Goal: Task Accomplishment & Management: Use online tool/utility

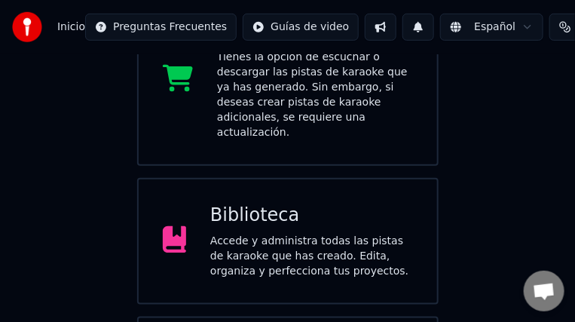
click at [386, 233] on div "Accede y administra todas las pistas de karaoke que has creado. Edita, organiza…" at bounding box center [311, 255] width 203 height 45
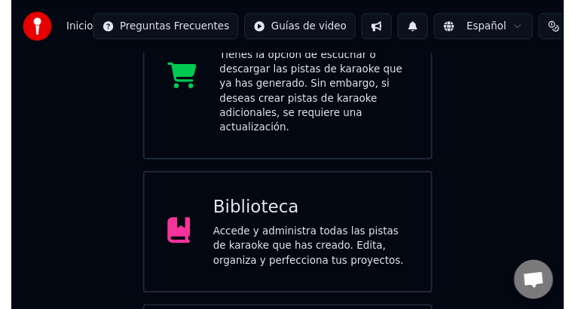
scroll to position [96, 0]
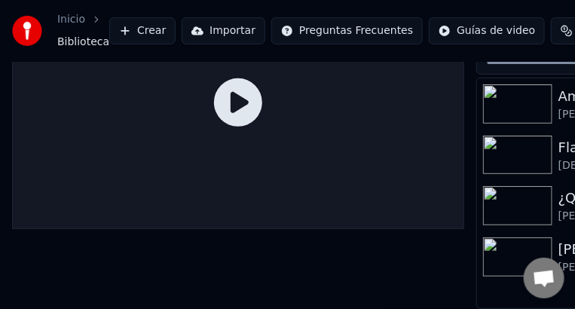
click at [524, 85] on img at bounding box center [517, 103] width 69 height 39
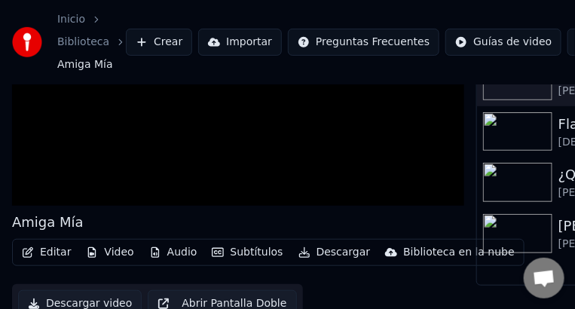
scroll to position [135, 0]
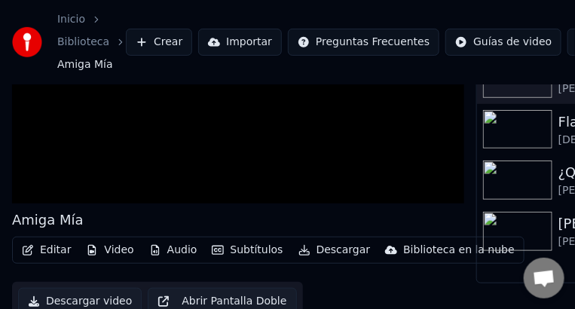
click at [443, 185] on video at bounding box center [238, 77] width 452 height 255
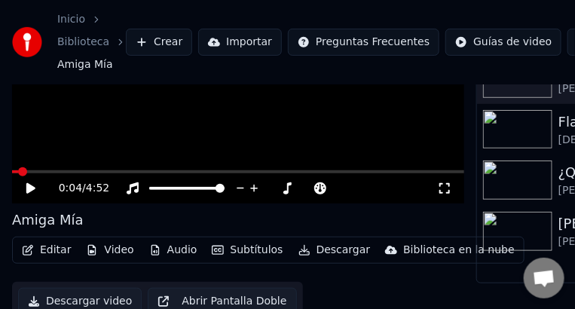
click at [443, 185] on icon at bounding box center [444, 188] width 15 height 12
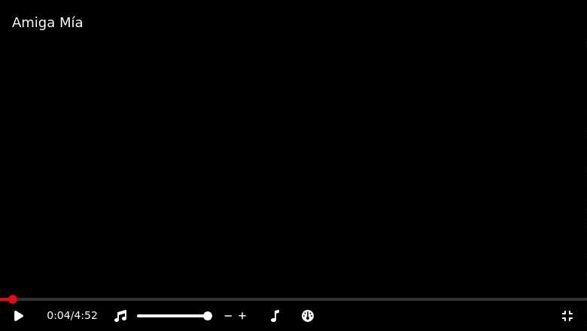
click at [524, 94] on video at bounding box center [293, 165] width 587 height 331
click at [274, 315] on div "Amiga Mía 0:11 / 4:52" at bounding box center [293, 165] width 587 height 331
click at [274, 315] on icon at bounding box center [274, 316] width 15 height 12
click at [276, 314] on icon at bounding box center [275, 316] width 8 height 12
click at [385, 313] on icon at bounding box center [383, 315] width 14 height 15
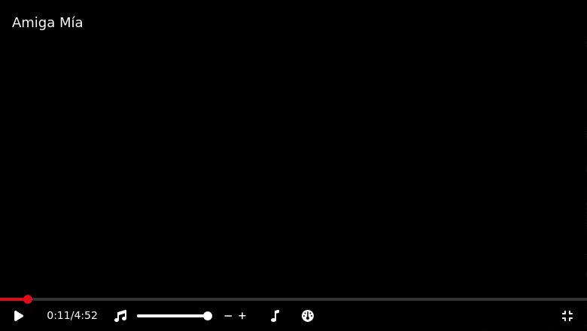
click at [374, 281] on video at bounding box center [293, 165] width 587 height 331
click at [310, 317] on div "Amiga Mía 0:50 / 4:52" at bounding box center [293, 165] width 587 height 331
click at [310, 317] on icon at bounding box center [308, 316] width 12 height 12
click at [415, 314] on icon at bounding box center [416, 315] width 14 height 15
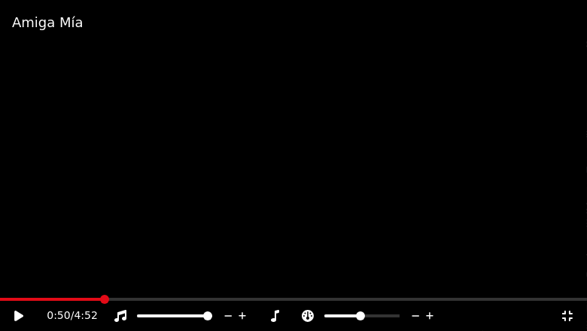
click at [462, 182] on video at bounding box center [293, 165] width 587 height 331
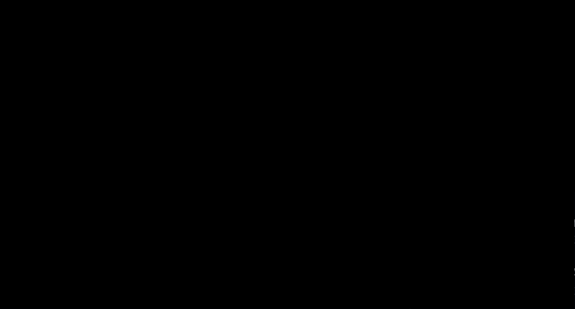
scroll to position [89, 66]
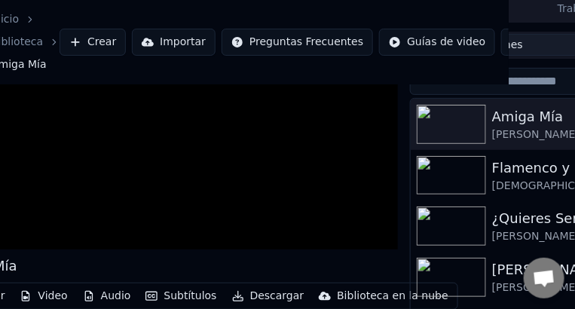
click at [469, 185] on img at bounding box center [450, 175] width 69 height 39
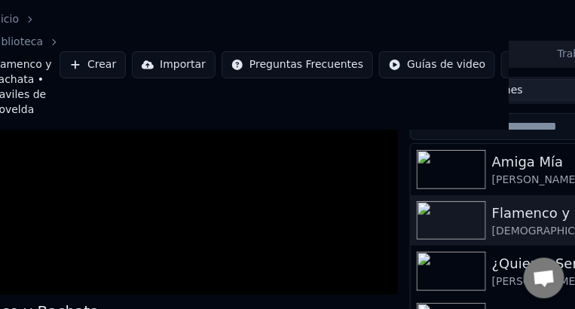
scroll to position [134, 66]
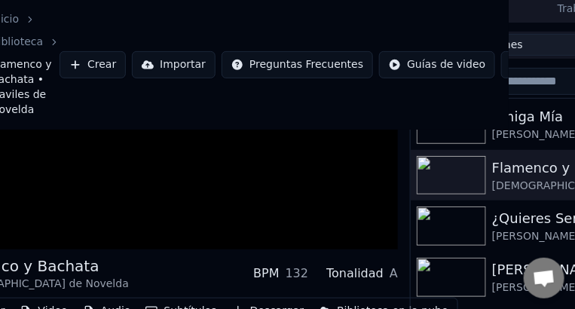
click at [473, 187] on img at bounding box center [450, 175] width 69 height 39
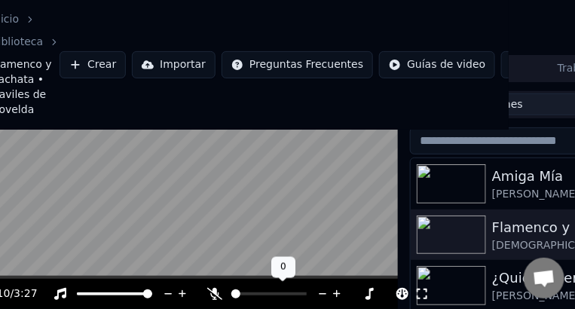
scroll to position [74, 66]
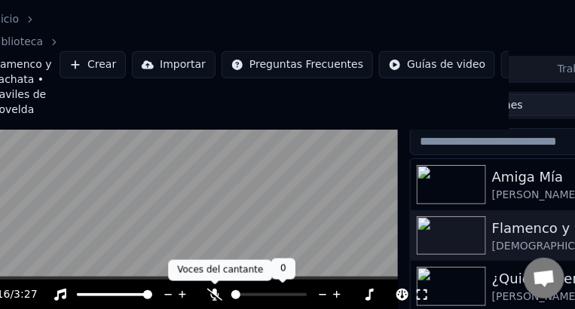
click at [212, 294] on icon at bounding box center [214, 294] width 15 height 12
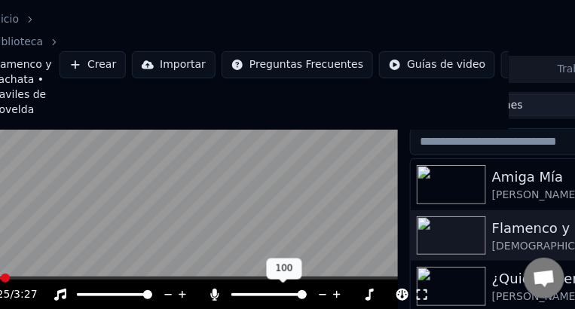
click at [339, 295] on icon at bounding box center [337, 294] width 14 height 15
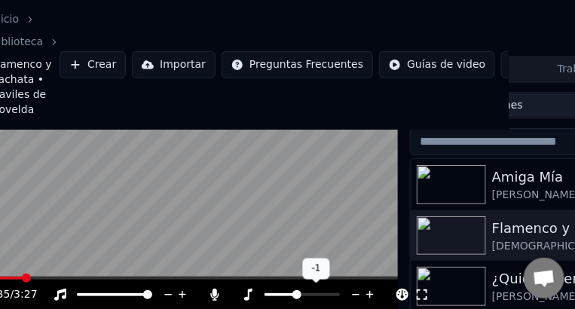
click at [369, 294] on icon at bounding box center [370, 295] width 8 height 8
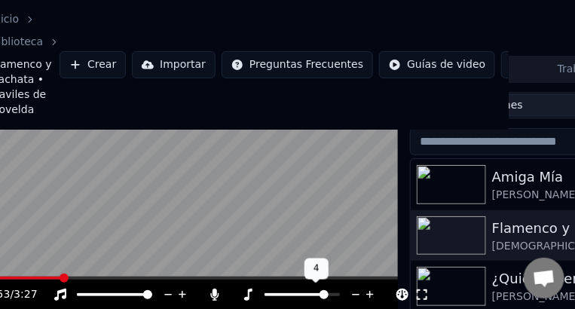
click at [352, 294] on icon at bounding box center [356, 295] width 8 height 2
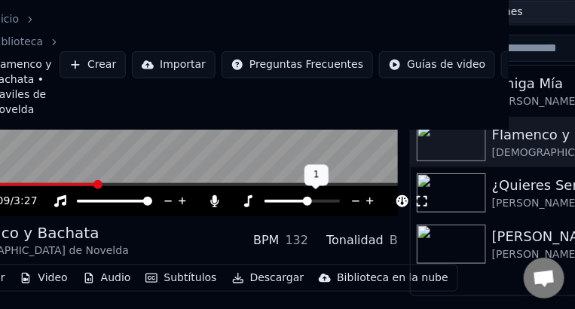
scroll to position [169, 66]
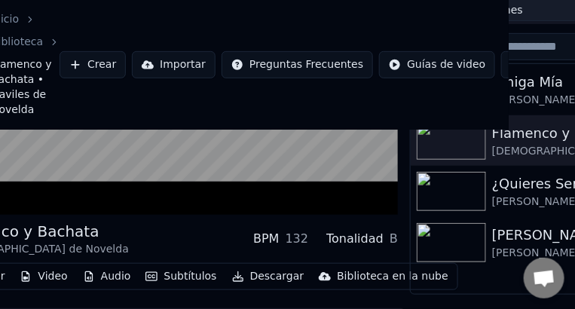
click at [462, 190] on img at bounding box center [450, 191] width 69 height 39
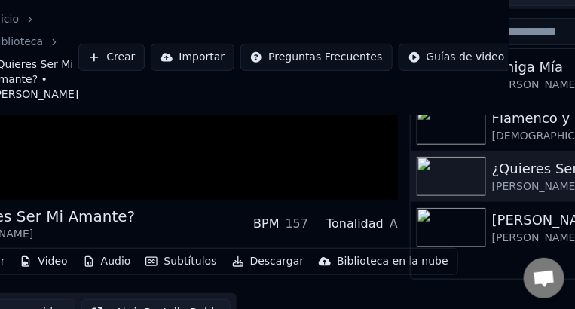
click at [462, 190] on img at bounding box center [450, 176] width 69 height 39
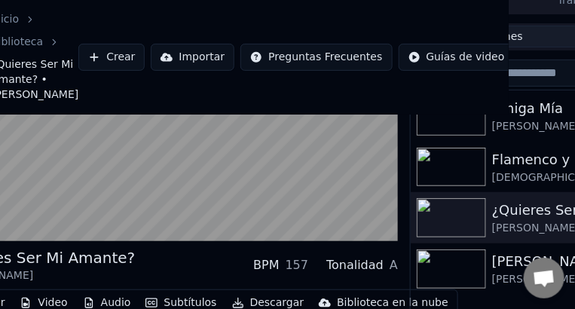
scroll to position [129, 66]
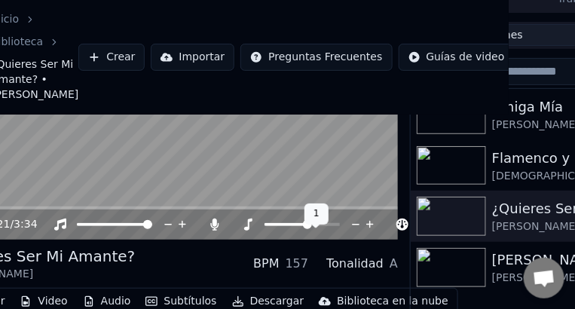
click at [352, 232] on icon at bounding box center [356, 224] width 14 height 15
click at [369, 229] on icon at bounding box center [370, 225] width 8 height 8
click at [357, 232] on icon at bounding box center [356, 224] width 14 height 15
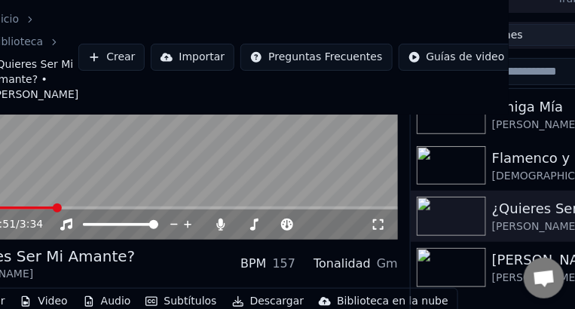
click at [459, 272] on img at bounding box center [450, 267] width 69 height 39
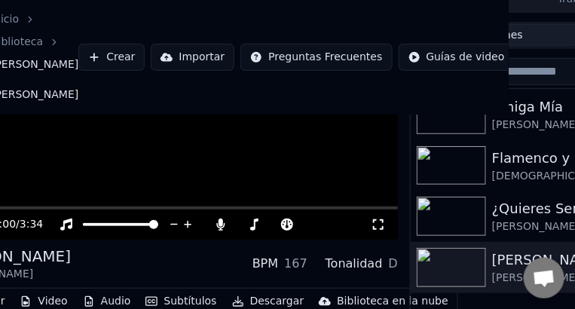
scroll to position [114, 66]
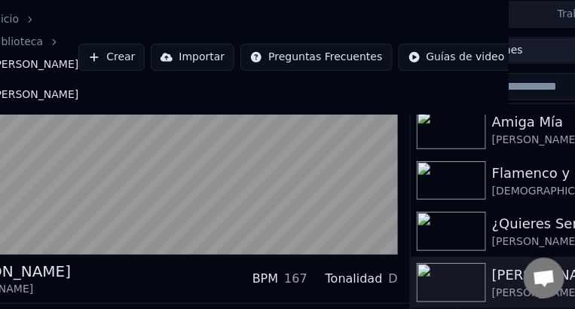
click at [548, 53] on span "Créditos" at bounding box center [570, 57] width 44 height 15
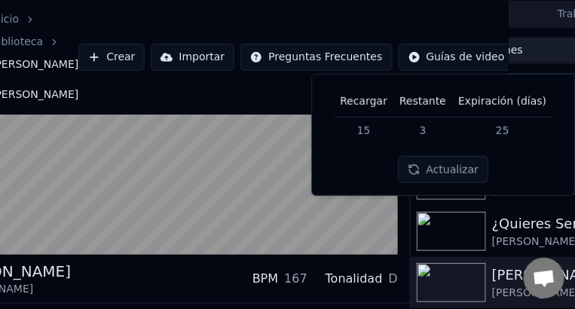
click at [16, 18] on div "Inicio" at bounding box center [13, 19] width 44 height 15
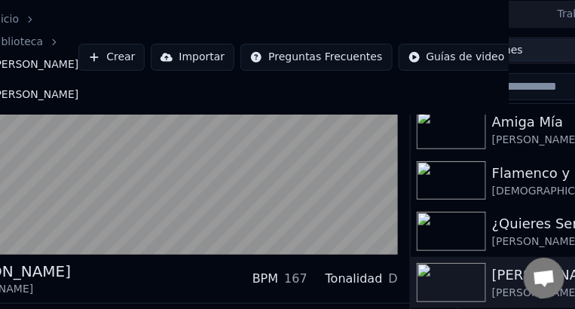
click at [16, 18] on div "Inicio" at bounding box center [13, 19] width 44 height 15
click at [6, 23] on link "Inicio" at bounding box center [5, 19] width 28 height 15
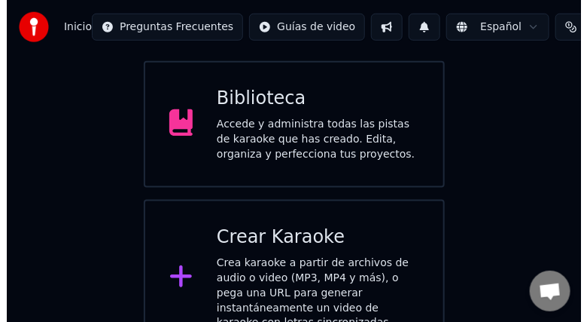
scroll to position [318, 0]
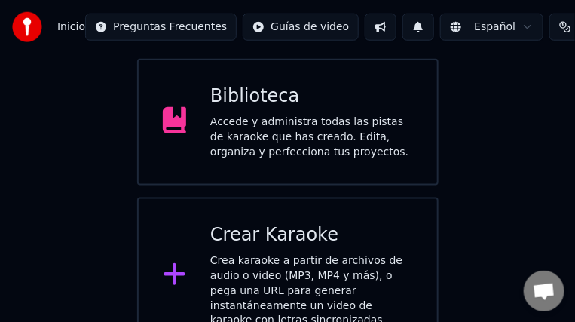
click at [310, 260] on div "Crea karaoke a partir de archivos de audio o video (MP3, MP4 y más), o pega una…" at bounding box center [311, 290] width 203 height 75
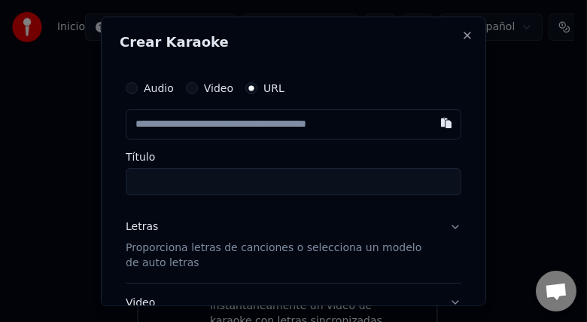
click at [302, 121] on input "text" at bounding box center [294, 123] width 336 height 30
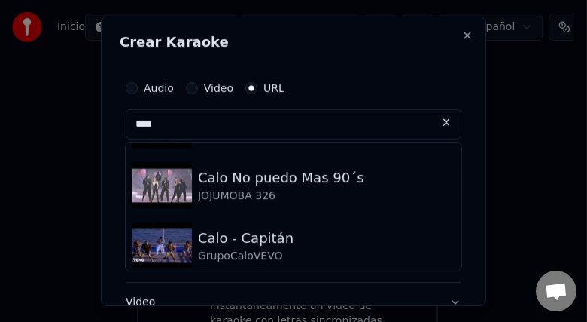
scroll to position [169, 0]
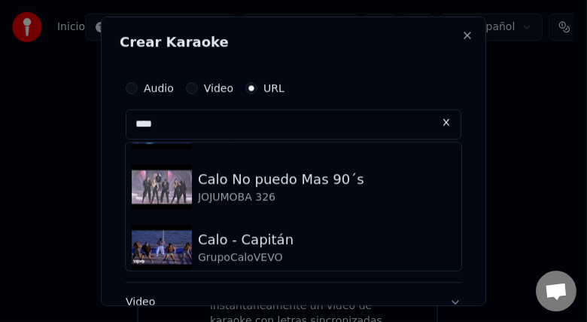
click at [271, 185] on div "Calo No puedo Mas 90´s" at bounding box center [281, 178] width 166 height 21
type input "**********"
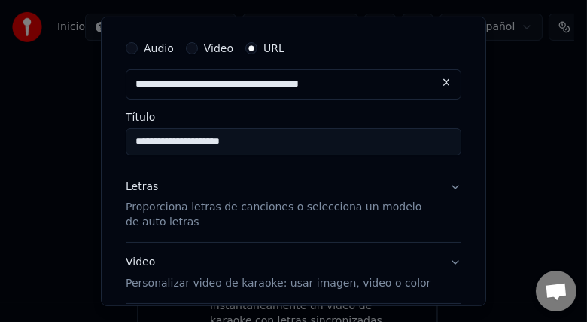
scroll to position [51, 0]
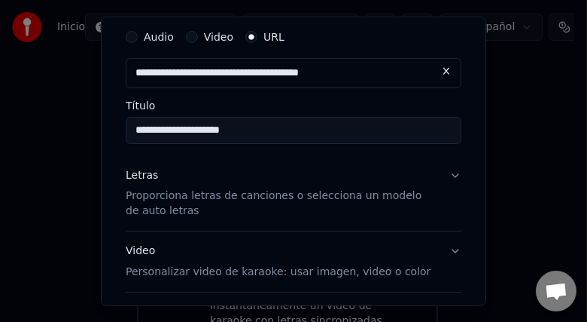
click at [444, 180] on button "Letras Proporciona letras de canciones o selecciona un modelo de auto letras" at bounding box center [294, 192] width 336 height 75
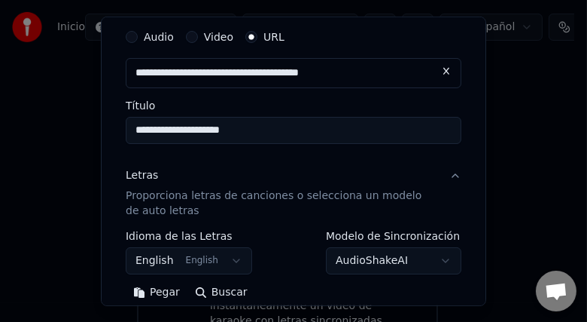
click at [161, 262] on button "English English" at bounding box center [189, 260] width 127 height 27
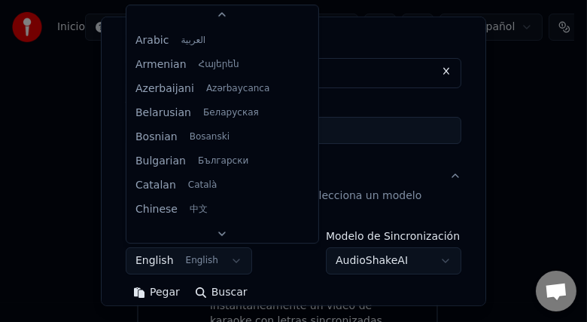
scroll to position [0, 0]
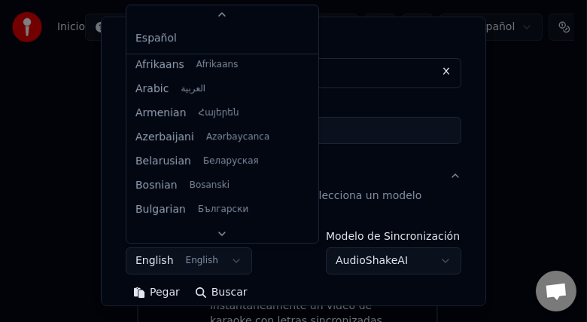
click at [216, 11] on icon at bounding box center [222, 14] width 12 height 12
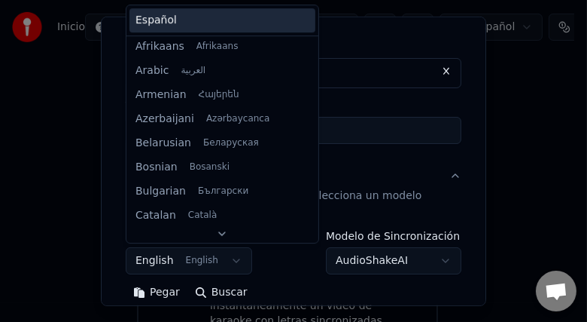
click at [162, 19] on span "Español" at bounding box center [156, 20] width 41 height 15
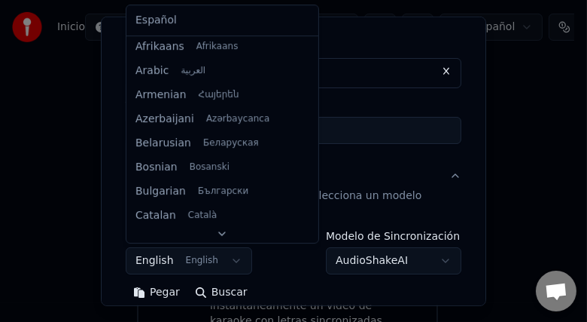
select select "**"
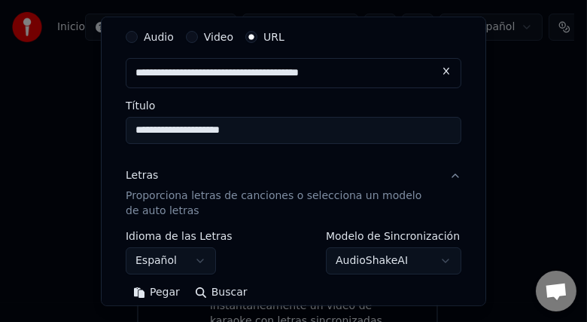
click at [435, 260] on button "AudioShakeAI" at bounding box center [394, 260] width 136 height 27
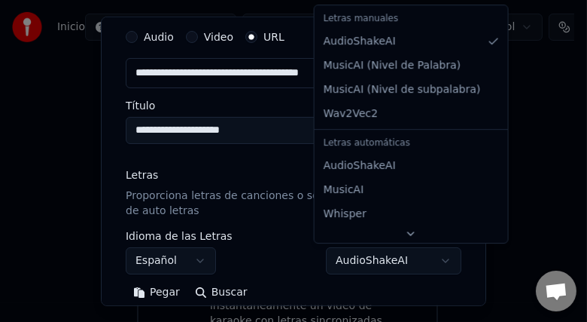
click at [398, 64] on span "MusicAI ( Nivel de Palabra )" at bounding box center [393, 65] width 138 height 15
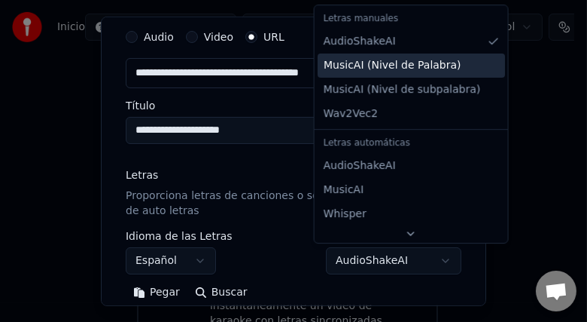
select select "**********"
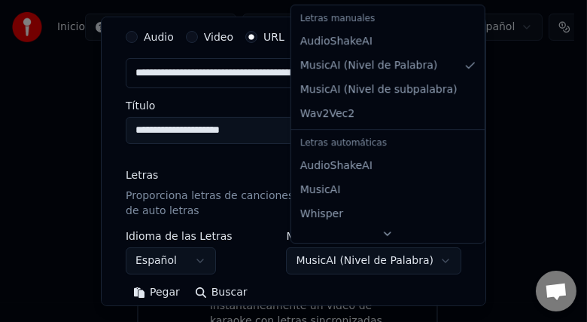
click at [72, 218] on div at bounding box center [293, 161] width 587 height 322
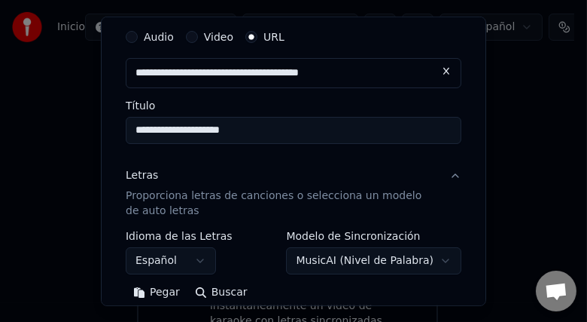
click at [418, 193] on p "Proporciona letras de canciones o selecciona un modelo de auto letras" at bounding box center [282, 203] width 312 height 30
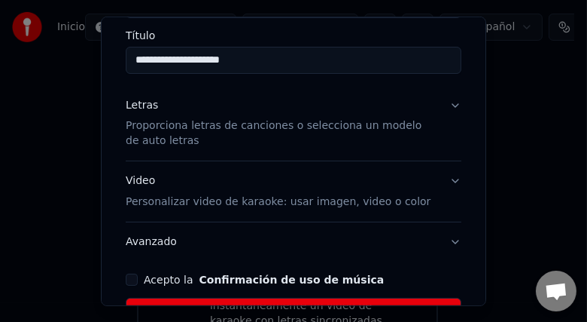
scroll to position [141, 0]
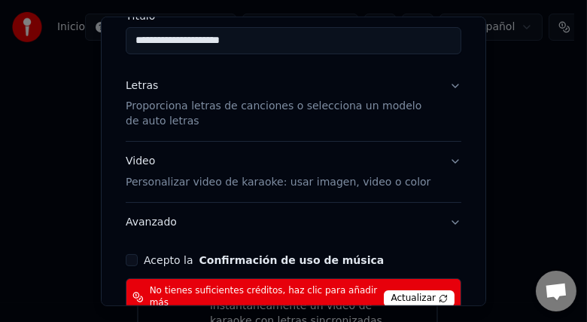
click at [129, 263] on button "Acepto la Confirmación de uso de música" at bounding box center [132, 260] width 12 height 12
click at [422, 290] on span "Actualizar" at bounding box center [419, 298] width 71 height 17
